Goal: Information Seeking & Learning: Learn about a topic

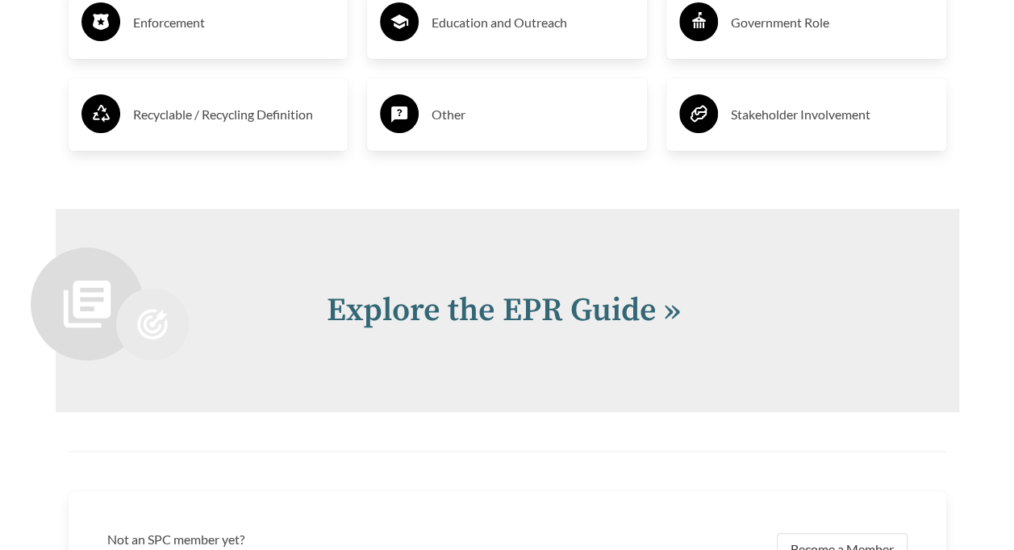
scroll to position [3147, 0]
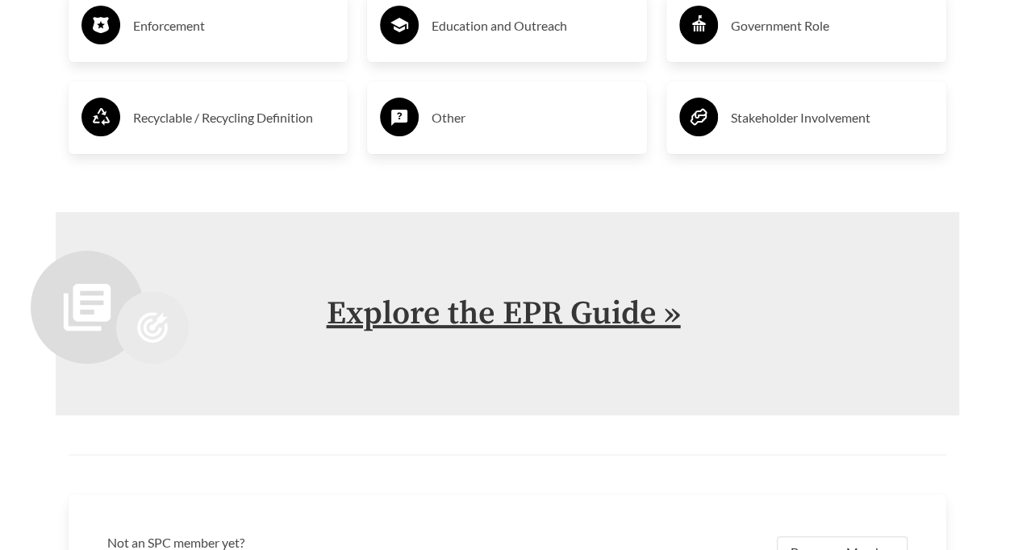
click at [470, 324] on link "Explore the EPR Guide »" at bounding box center [504, 314] width 354 height 40
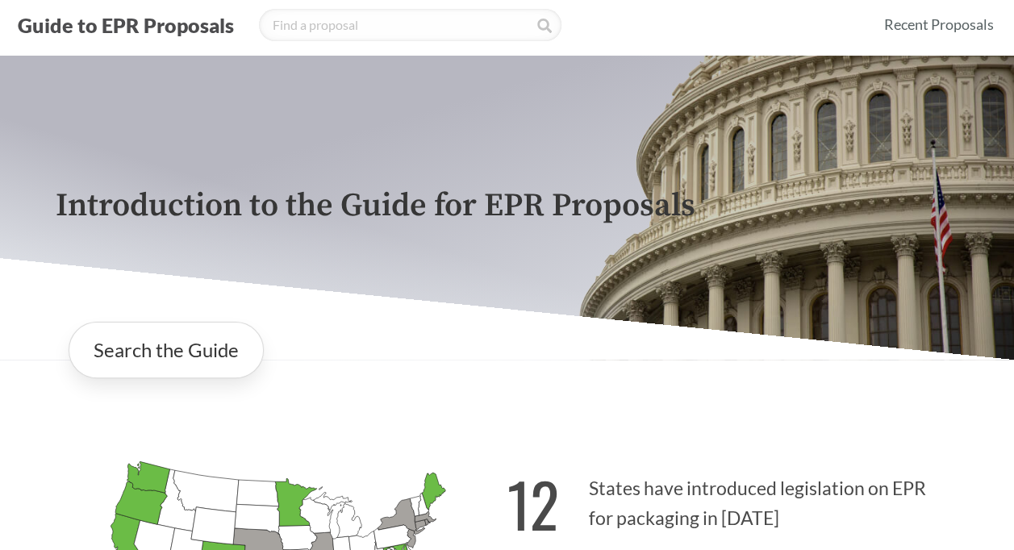
scroll to position [40, 0]
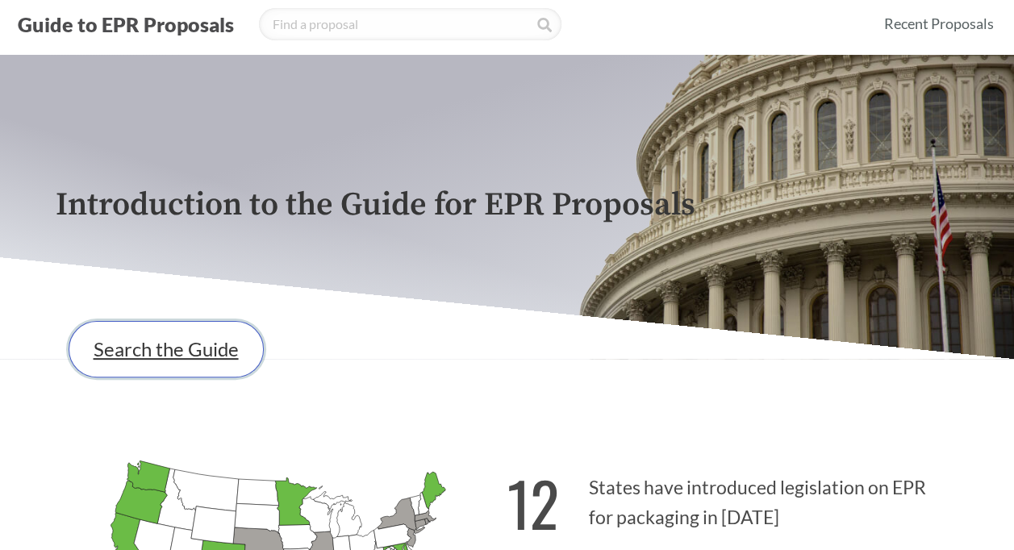
click at [105, 344] on link "Search the Guide" at bounding box center [166, 349] width 195 height 56
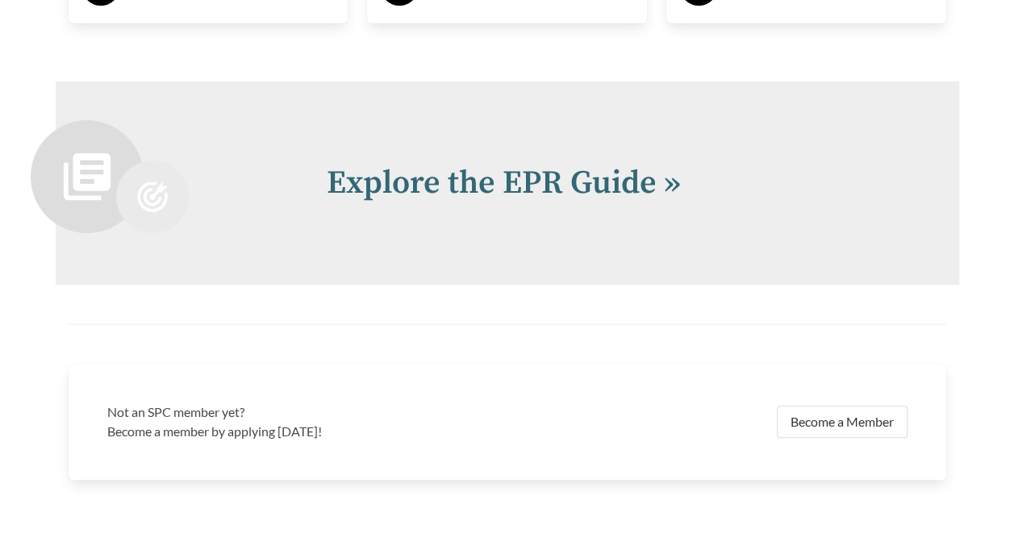
scroll to position [3277, 0]
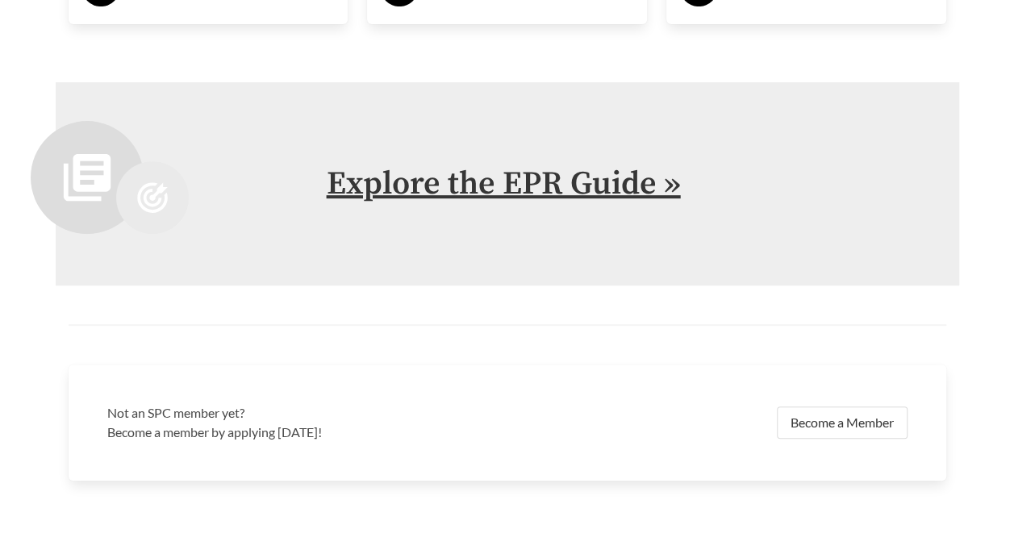
click at [647, 193] on link "Explore the EPR Guide »" at bounding box center [504, 184] width 354 height 40
